Goal: Task Accomplishment & Management: Manage account settings

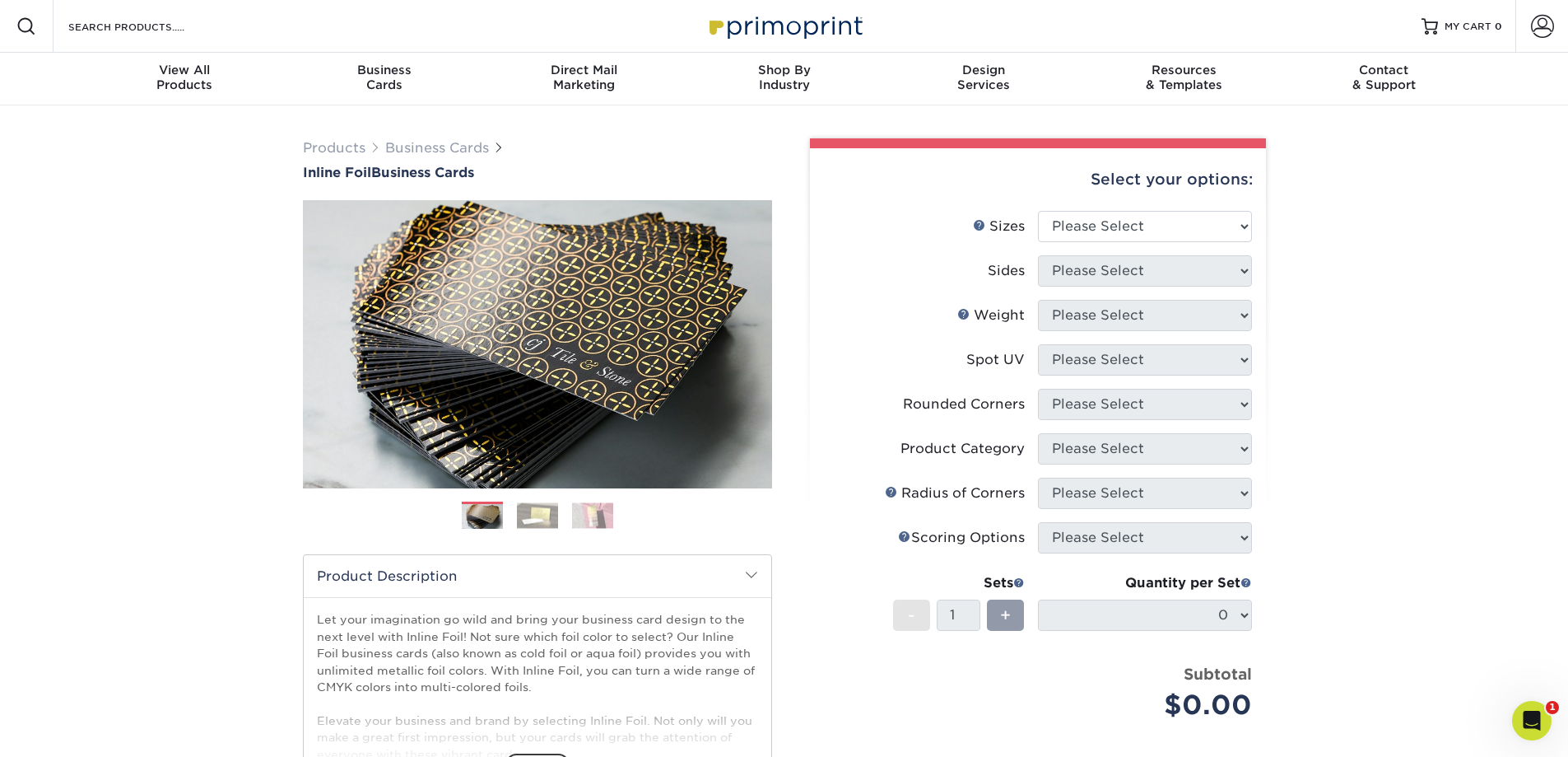
type input "[EMAIL_ADDRESS][DOMAIN_NAME]"
click at [1542, 24] on span at bounding box center [1543, 26] width 23 height 23
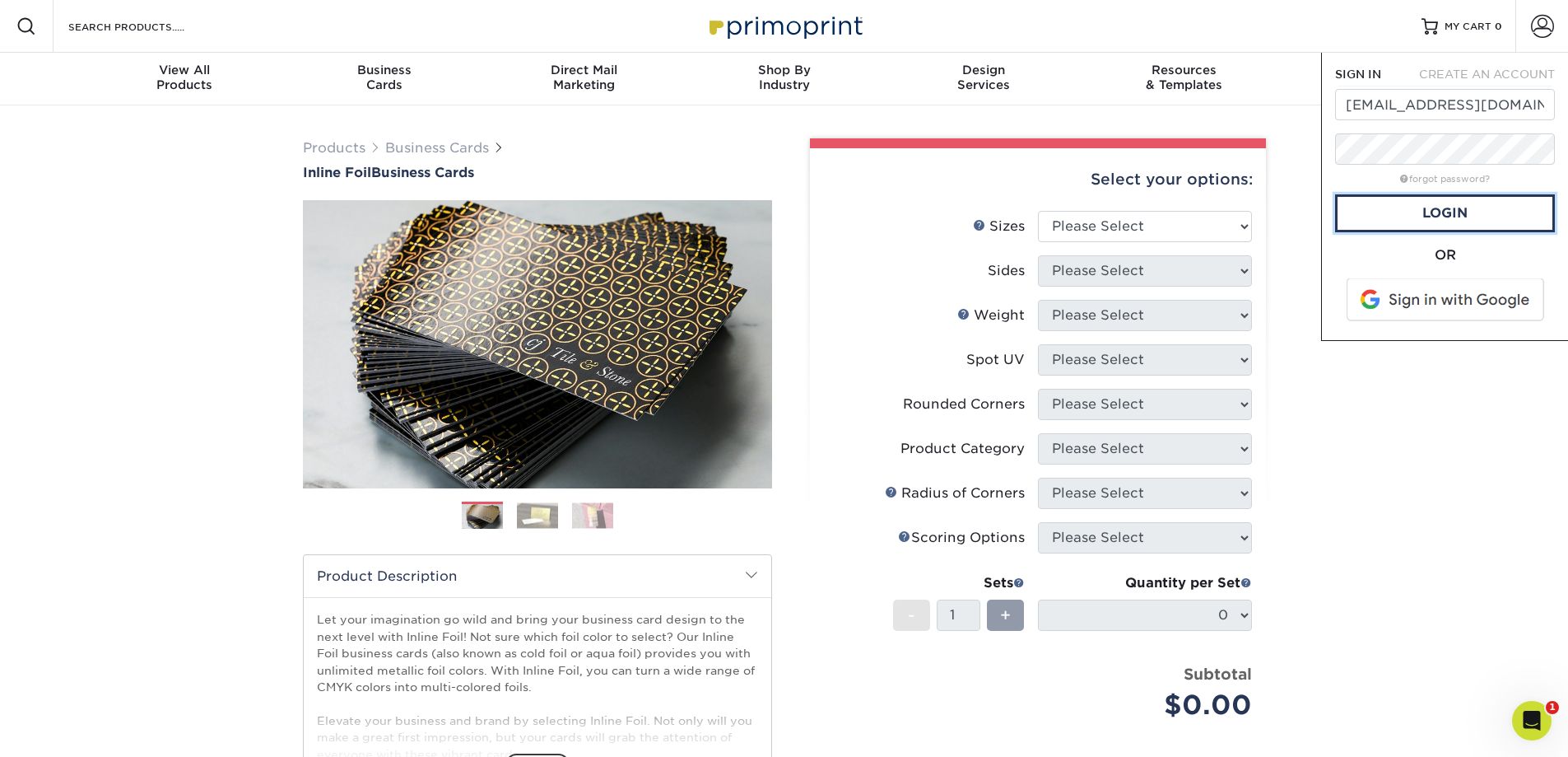
click at [1438, 212] on link "Login" at bounding box center [1446, 213] width 220 height 38
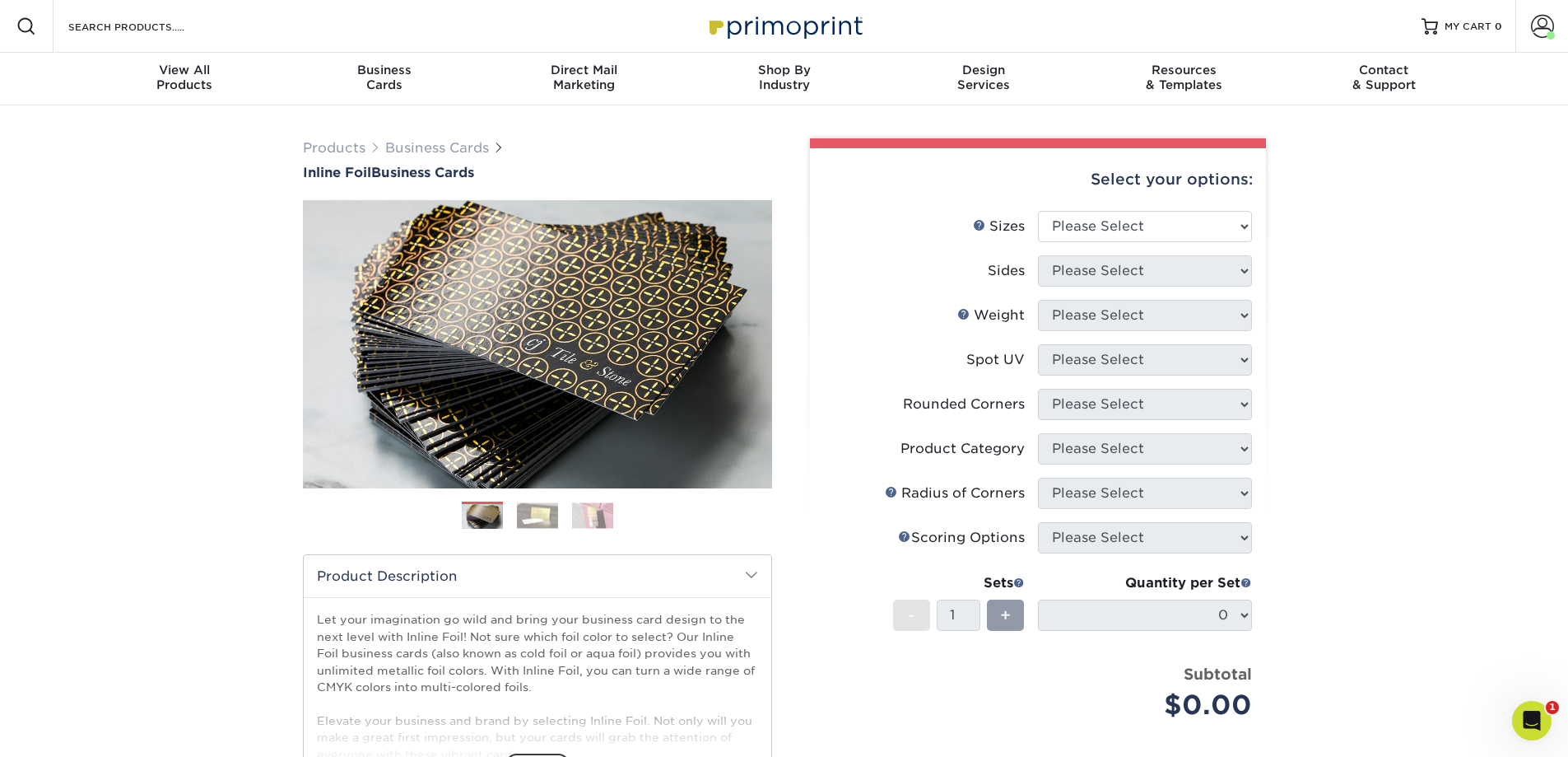
click at [1546, 24] on span at bounding box center [1543, 26] width 23 height 23
click at [1396, 128] on link "Active Orders" at bounding box center [1446, 139] width 207 height 23
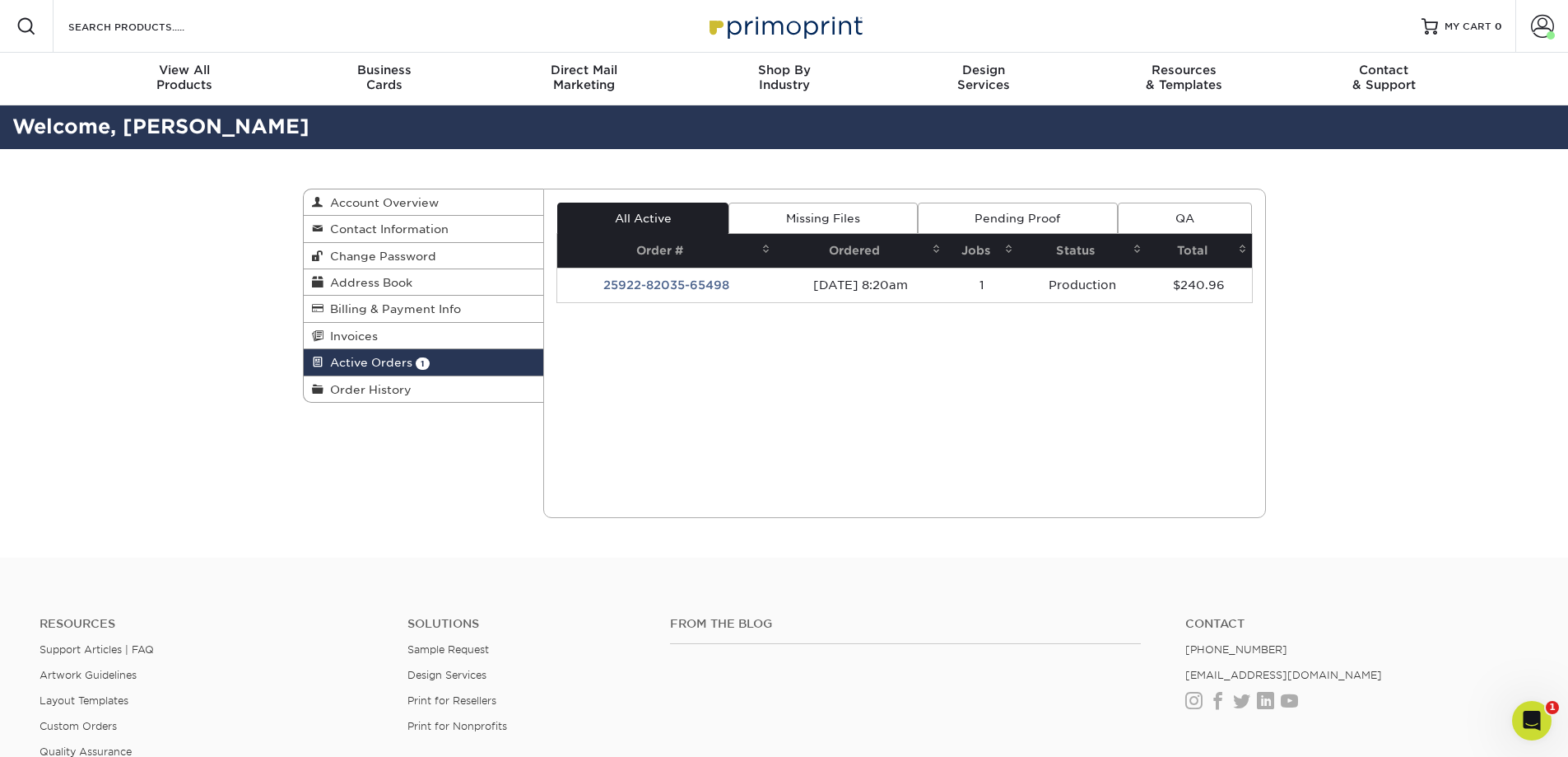
click at [461, 384] on link "Order History" at bounding box center [424, 389] width 240 height 25
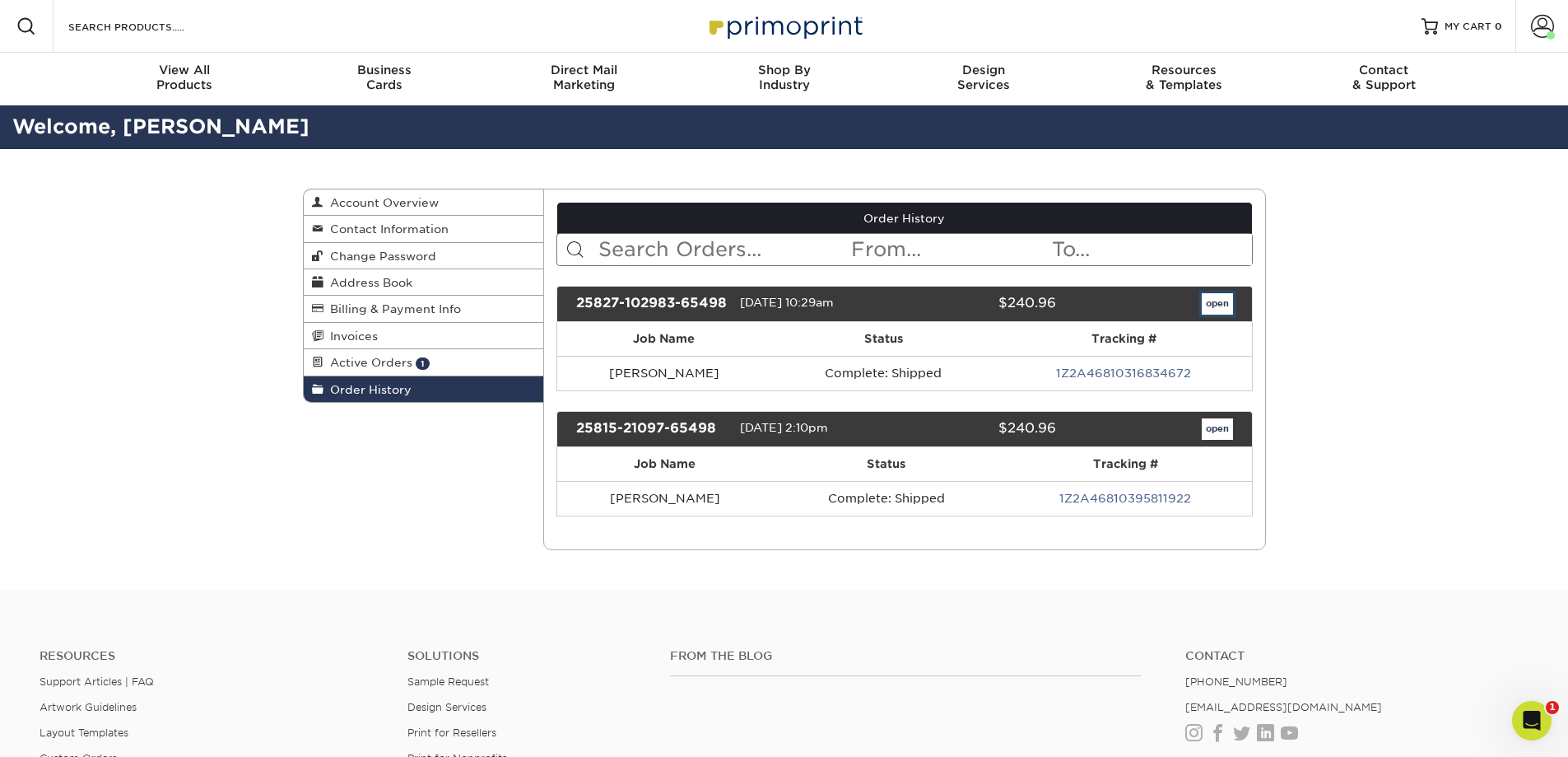
click at [1224, 300] on link "open" at bounding box center [1217, 303] width 31 height 22
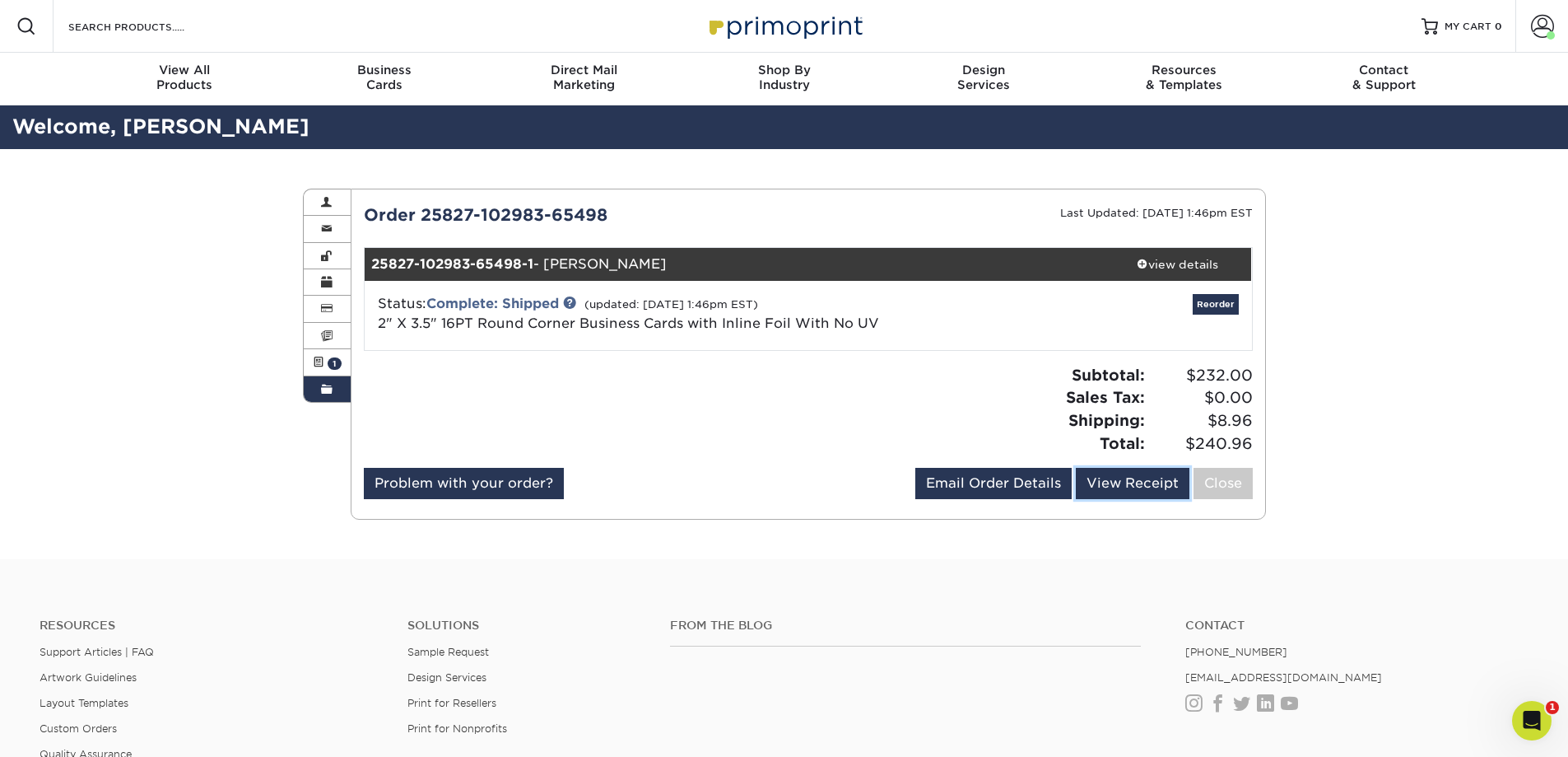
click at [1125, 475] on link "View Receipt" at bounding box center [1132, 483] width 114 height 31
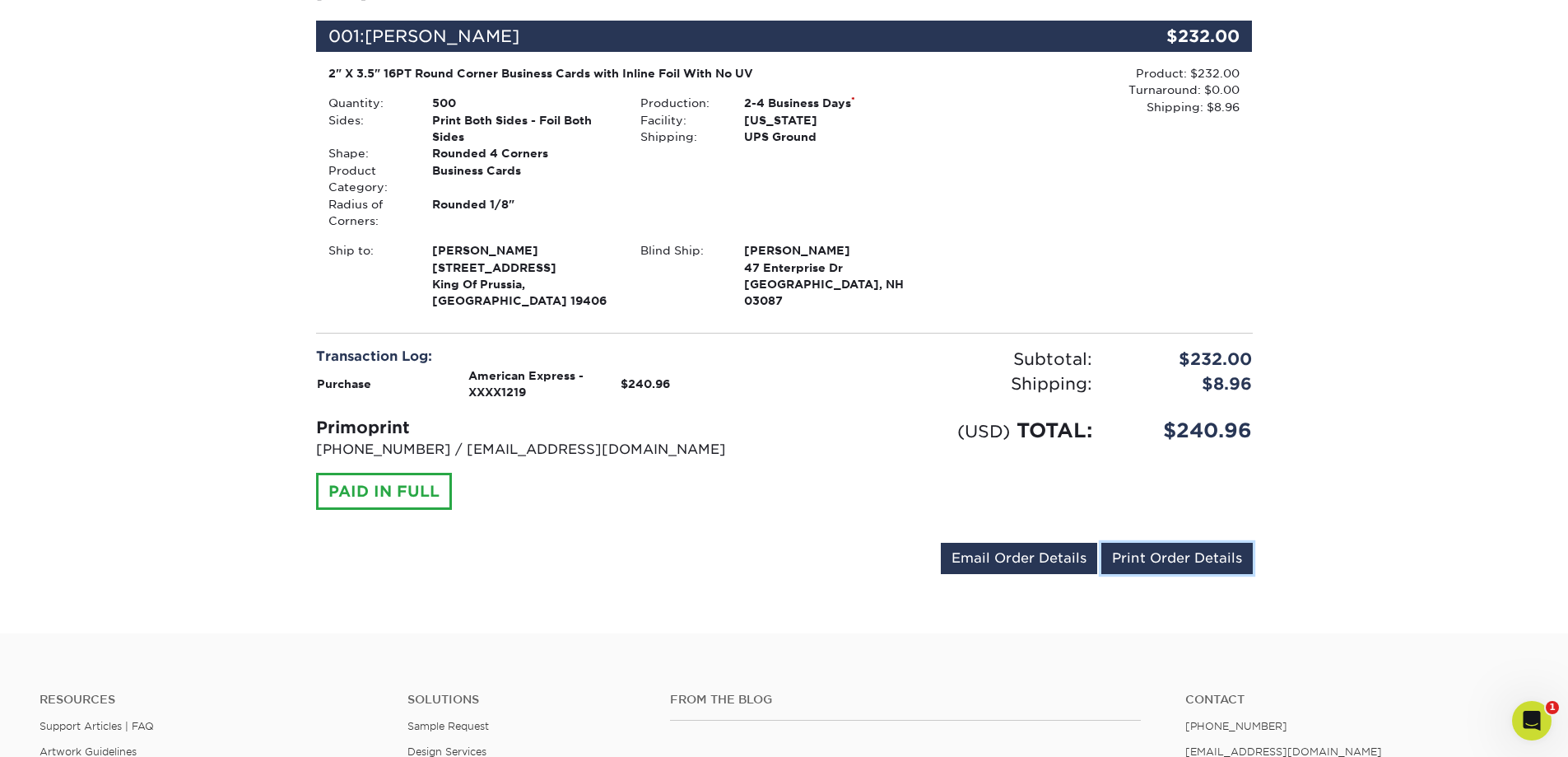
click at [1190, 551] on link "Print Order Details" at bounding box center [1176, 557] width 152 height 31
click at [1146, 542] on link "Print Order Details" at bounding box center [1176, 557] width 152 height 31
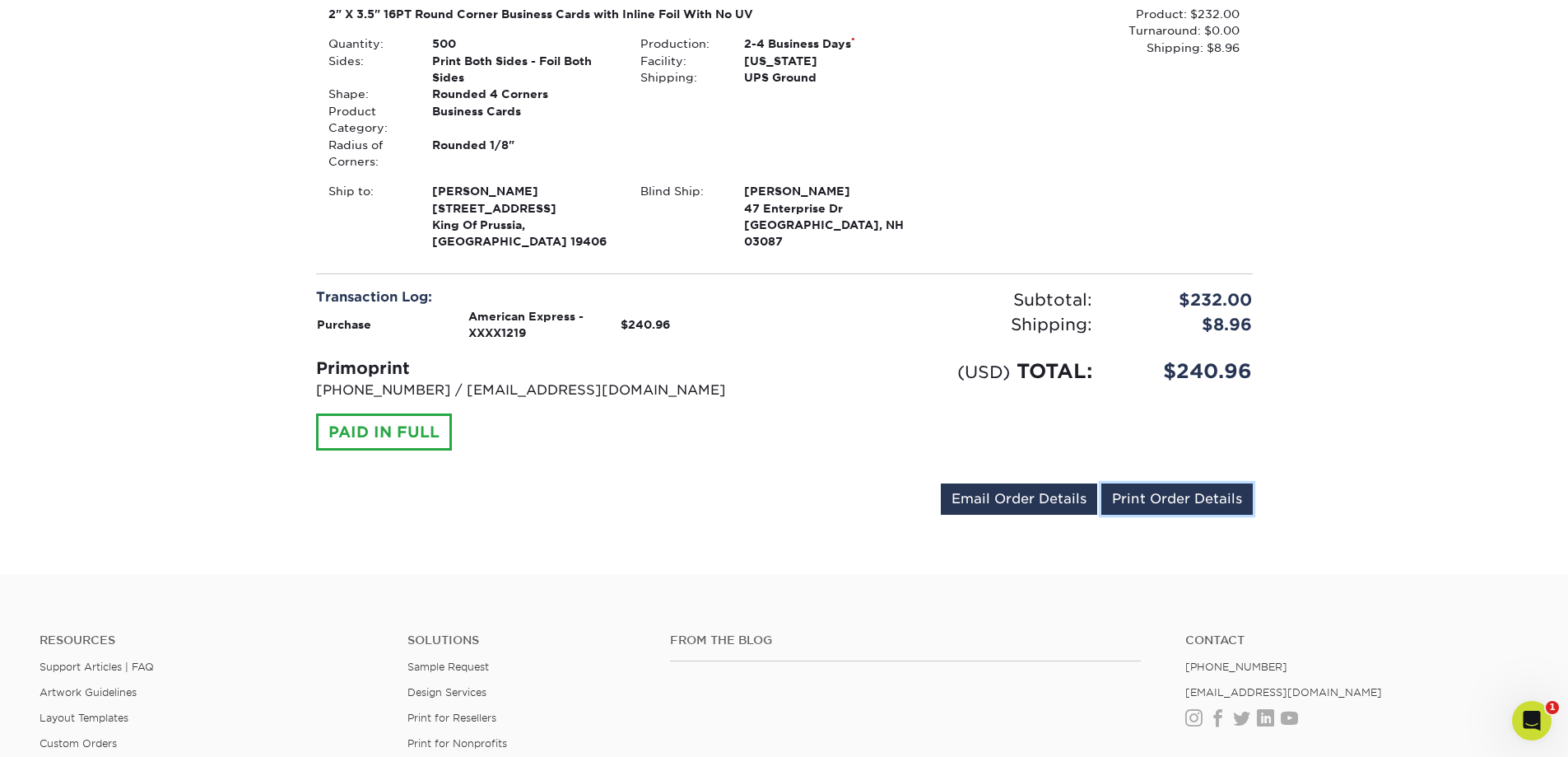
scroll to position [330, 0]
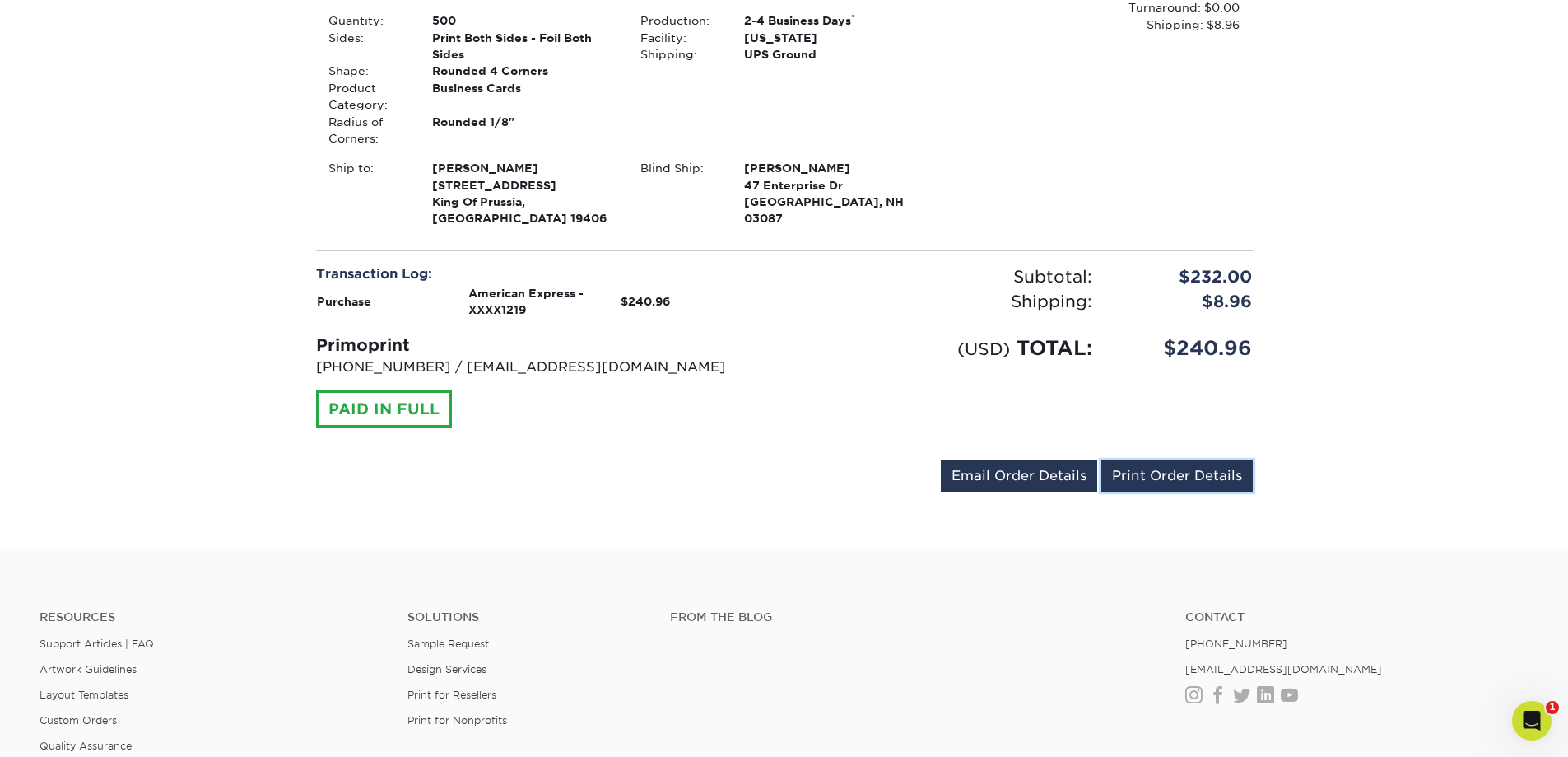
click at [1235, 460] on link "Print Order Details" at bounding box center [1176, 475] width 152 height 31
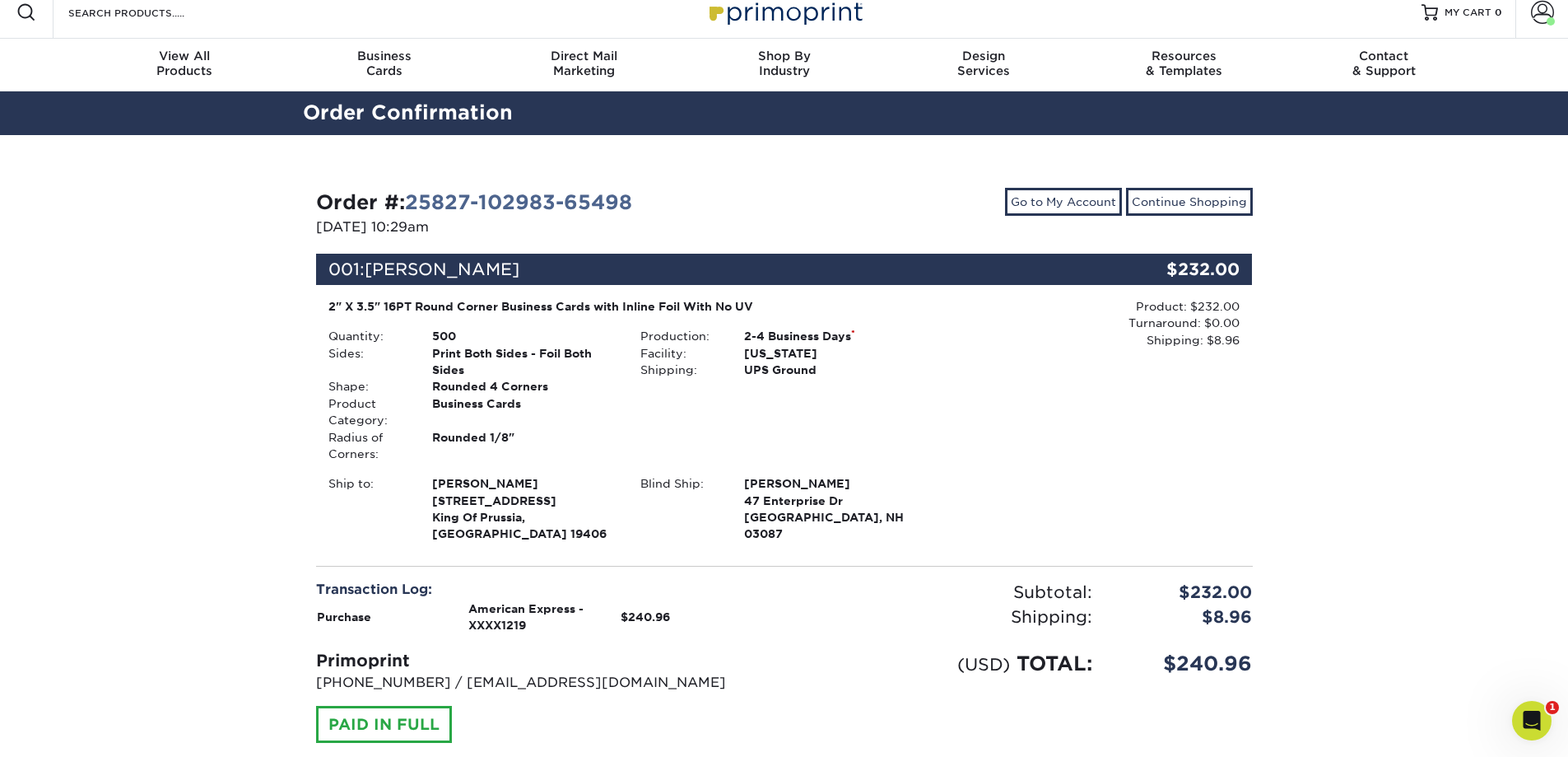
scroll to position [0, 0]
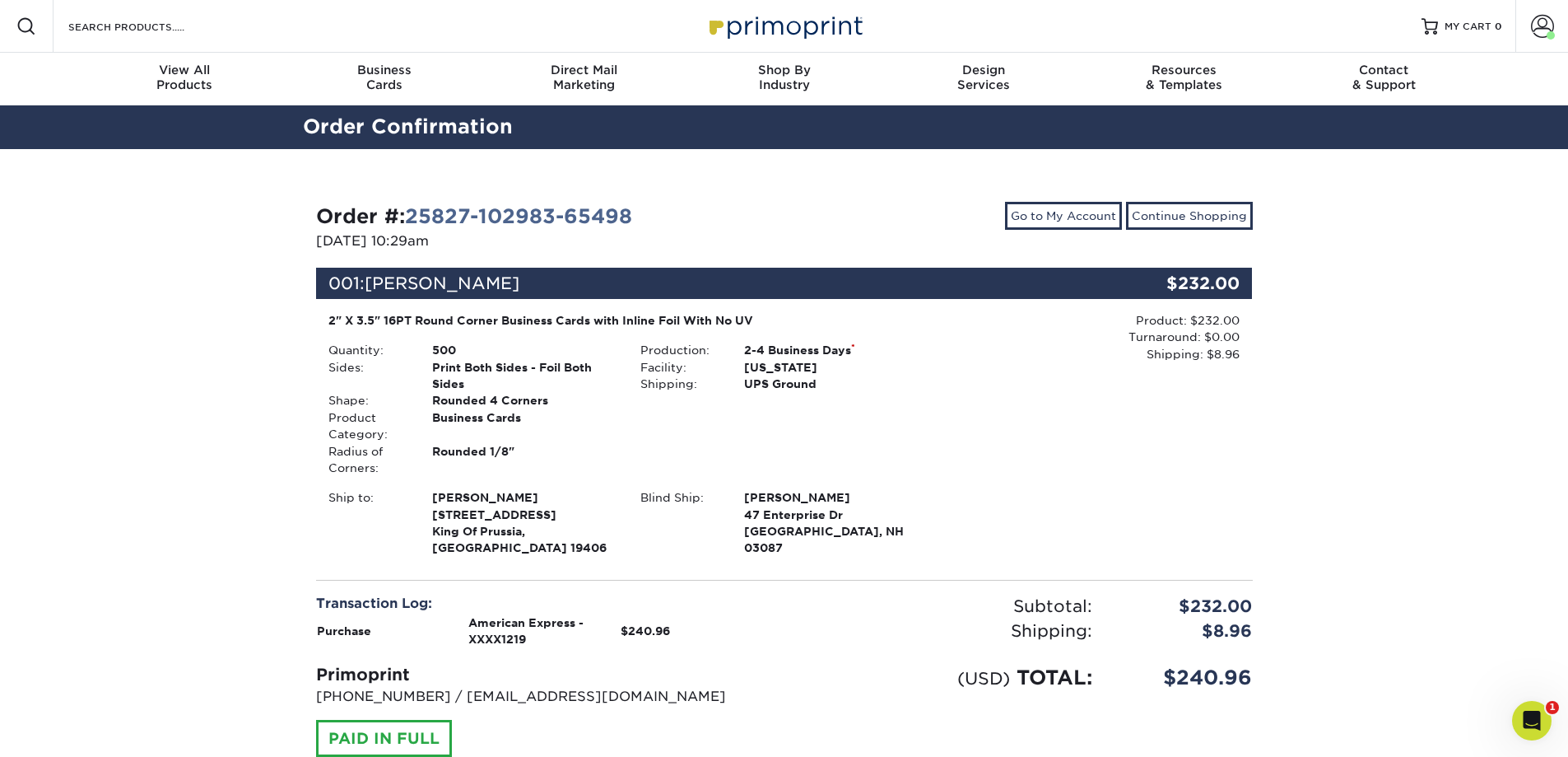
click at [1542, 24] on span at bounding box center [1543, 26] width 23 height 23
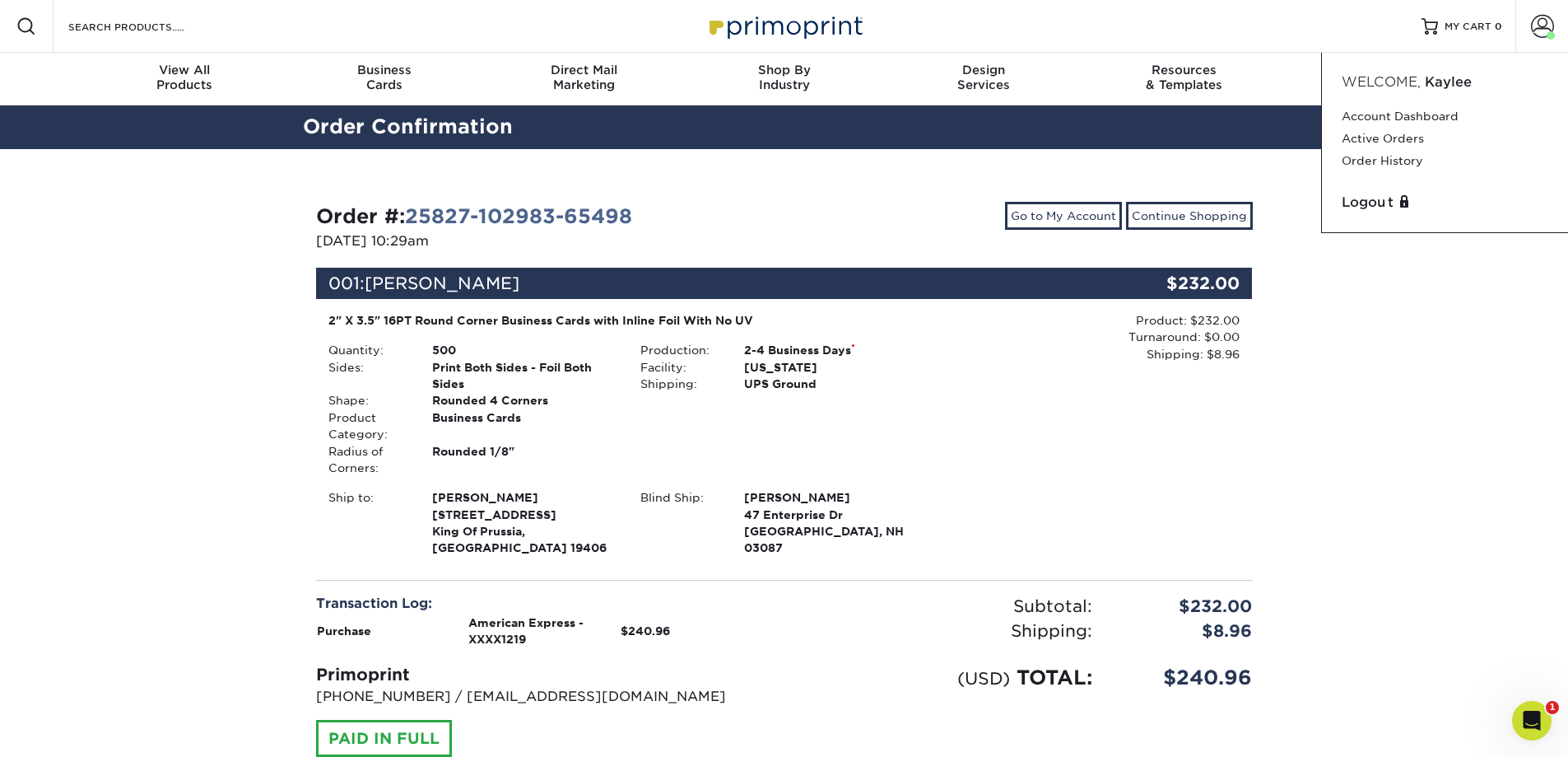
click at [1386, 154] on link "Order History" at bounding box center [1446, 161] width 207 height 23
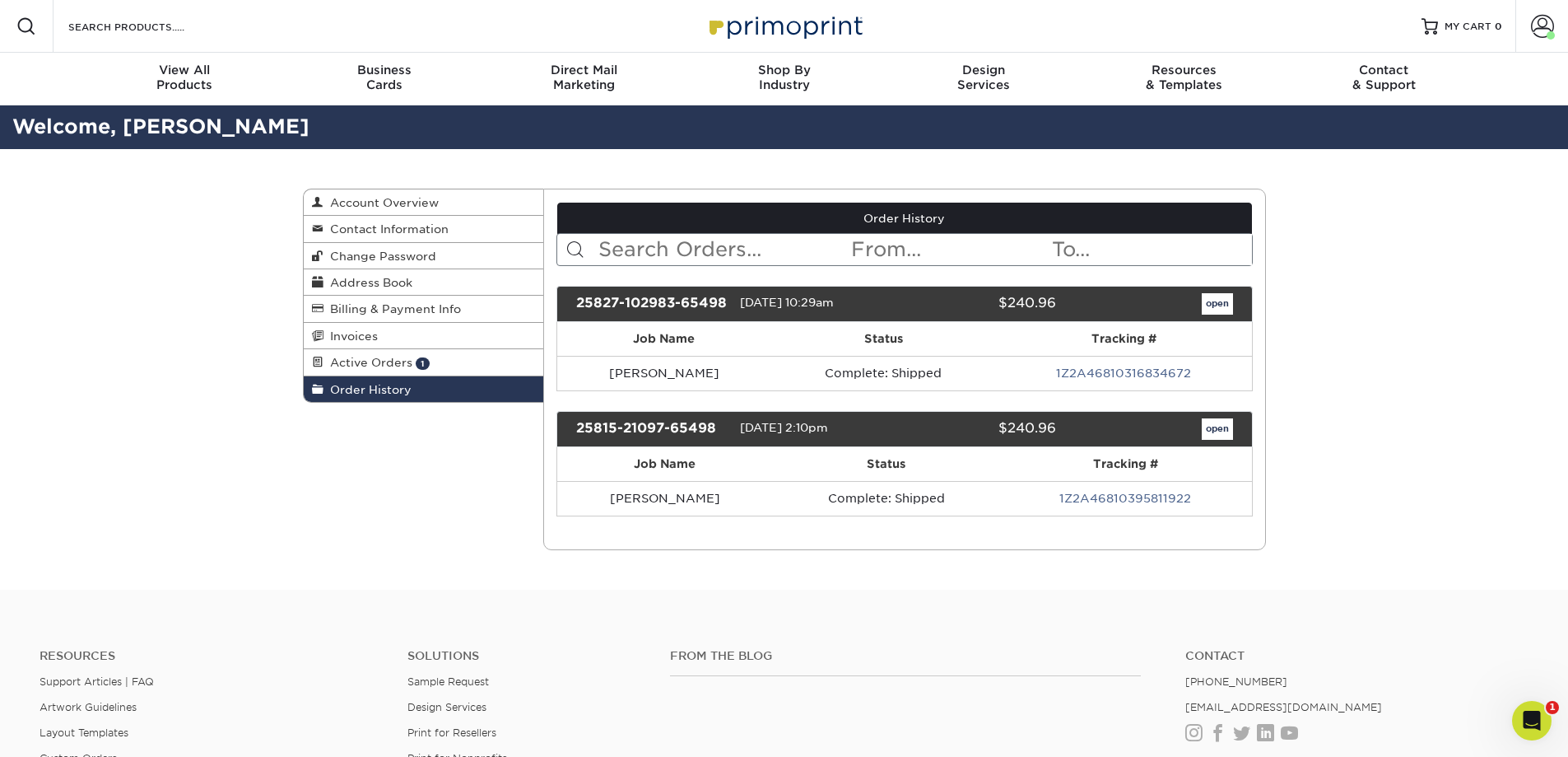
click at [418, 361] on span "1" at bounding box center [423, 363] width 14 height 12
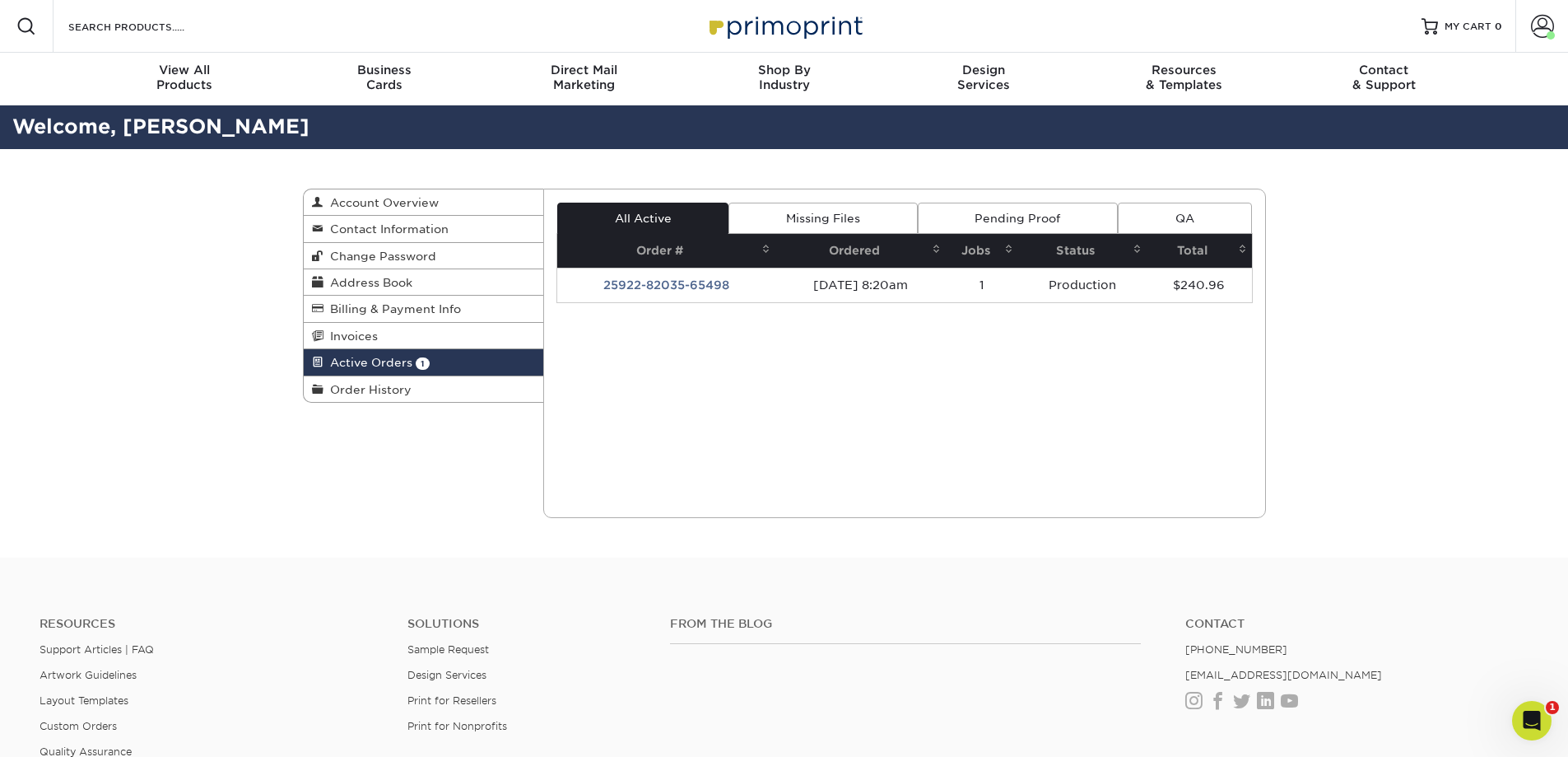
click at [682, 283] on td "25922-82035-65498" at bounding box center [666, 284] width 218 height 35
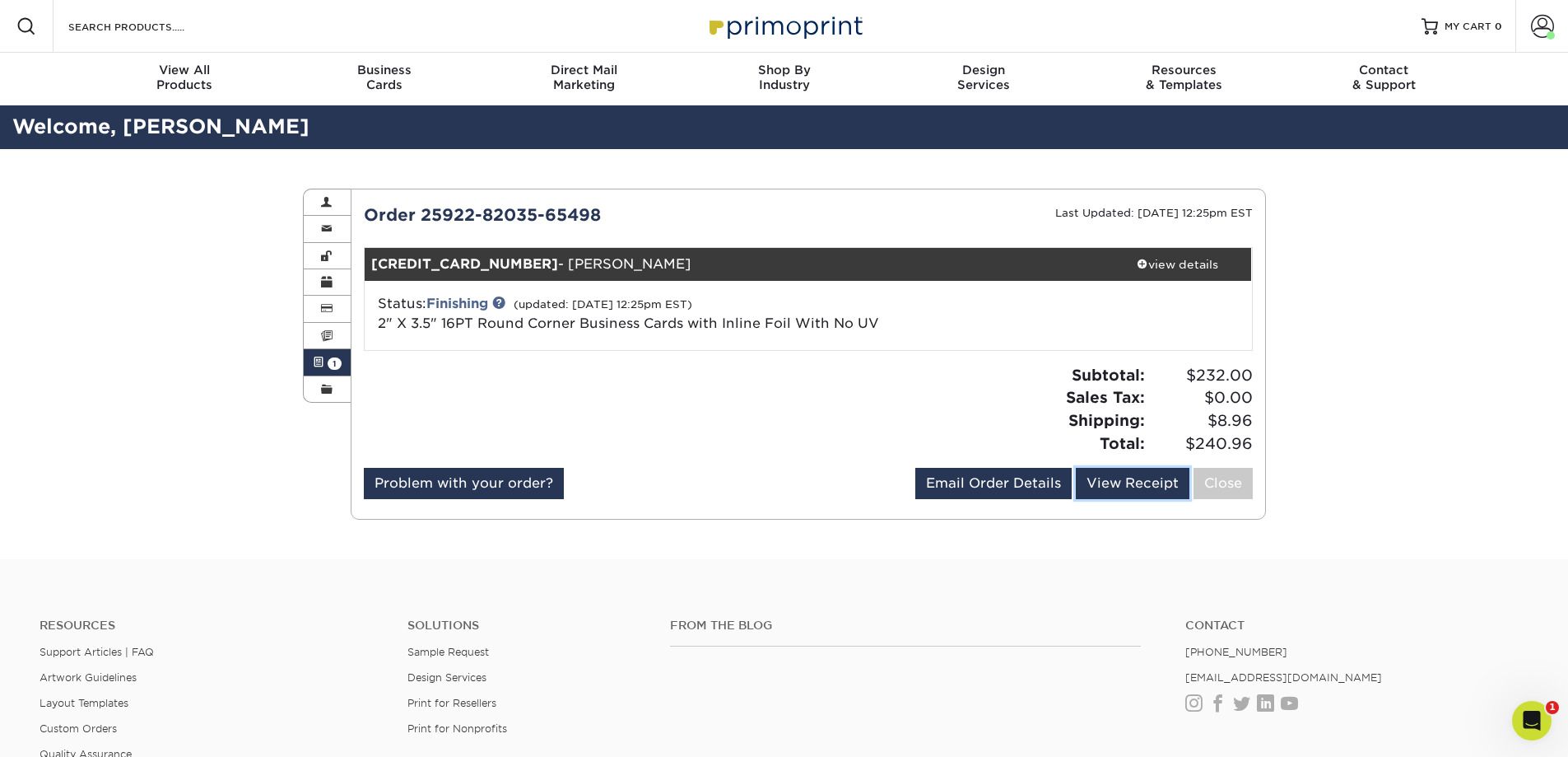
click at [1112, 483] on link "View Receipt" at bounding box center [1132, 483] width 114 height 31
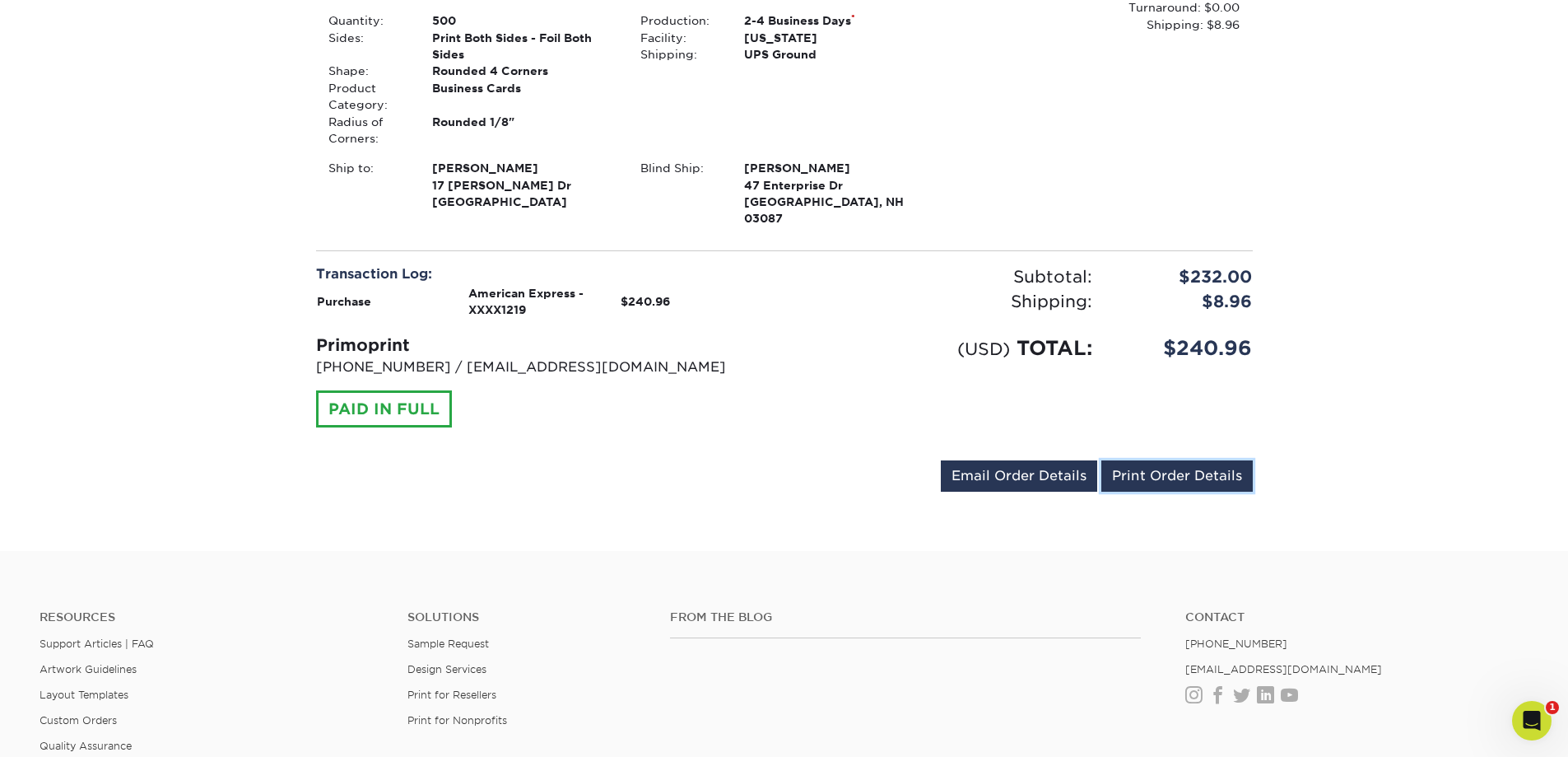
click at [1176, 460] on link "Print Order Details" at bounding box center [1176, 475] width 152 height 31
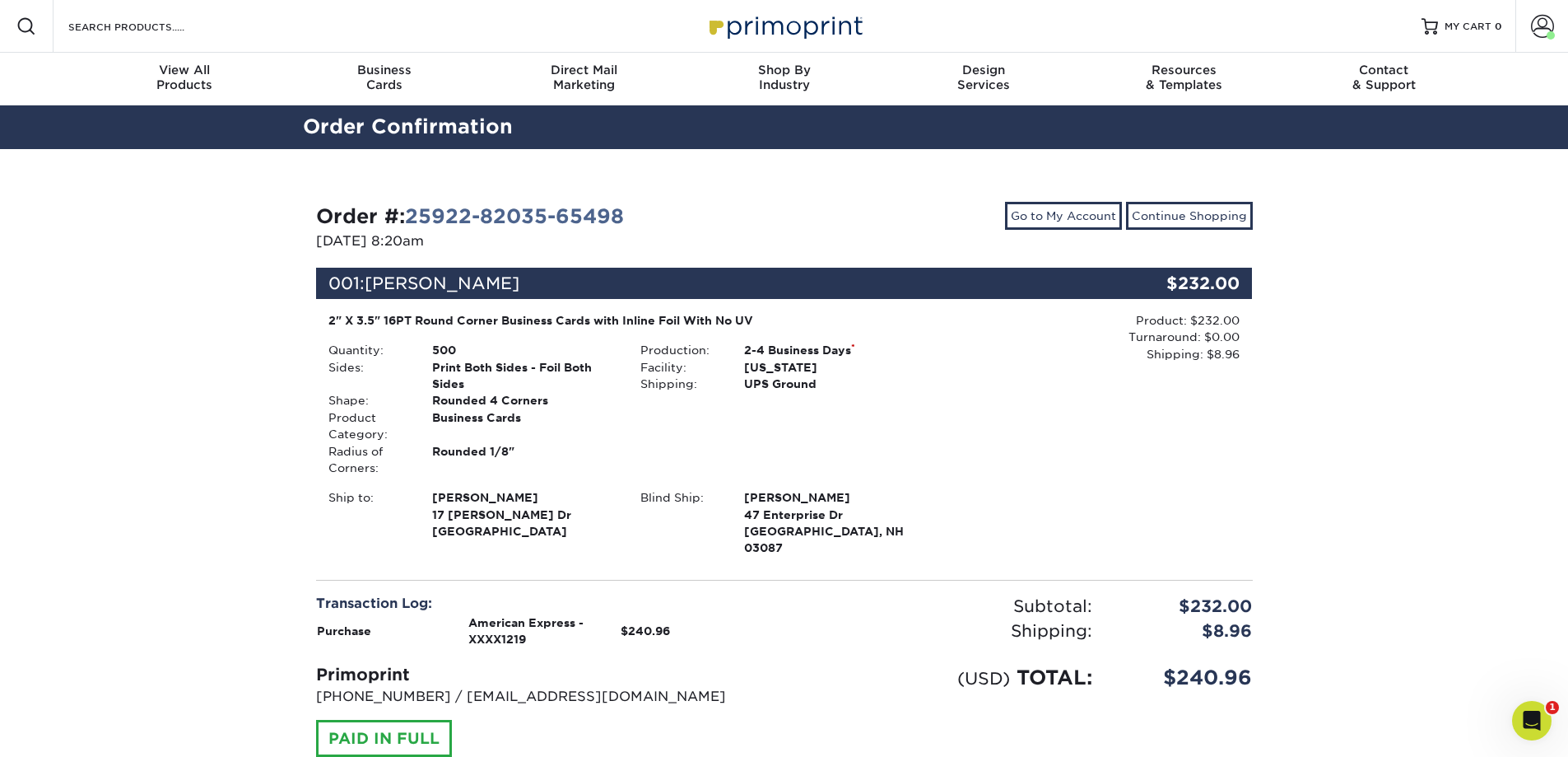
click at [1539, 22] on span at bounding box center [1543, 26] width 23 height 23
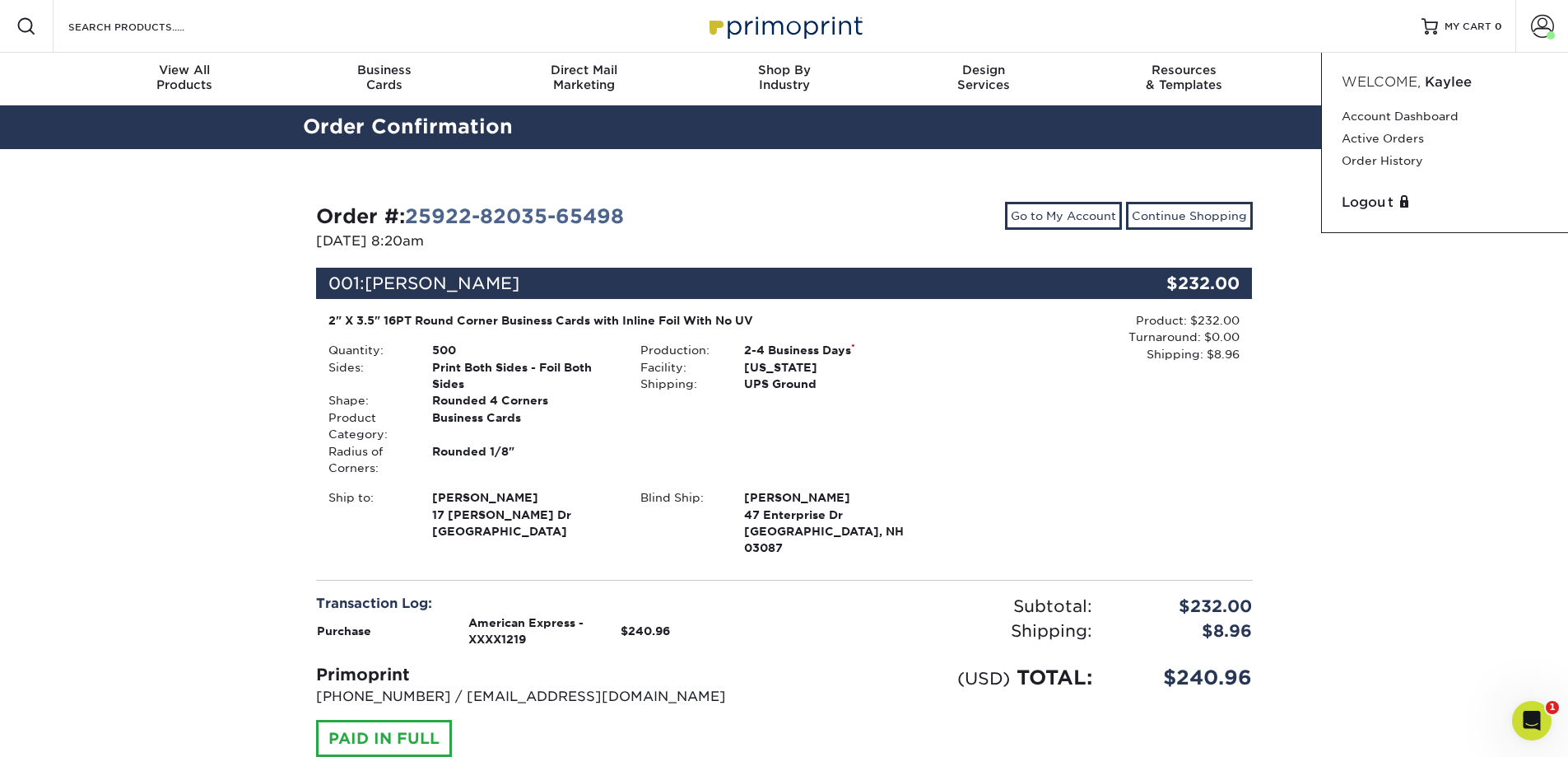
click at [1395, 197] on link "Logout" at bounding box center [1446, 202] width 207 height 20
